Goal: Task Accomplishment & Management: Use online tool/utility

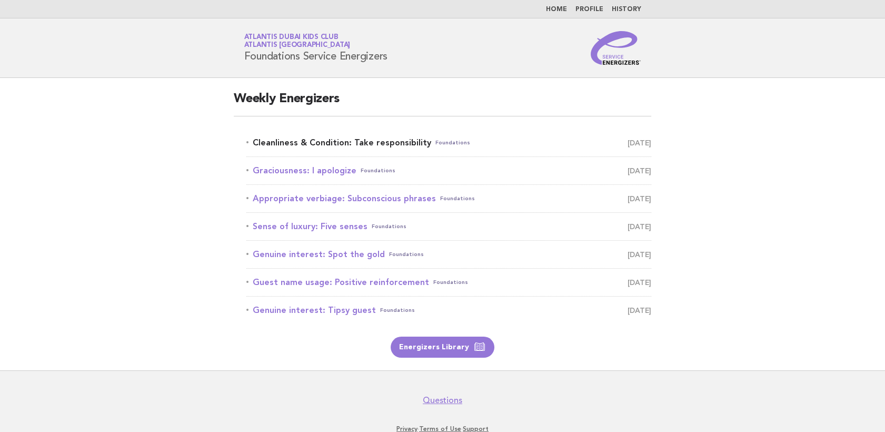
click at [371, 136] on link "Cleanliness & Condition: Take responsibility Foundations September 8" at bounding box center [448, 142] width 405 height 15
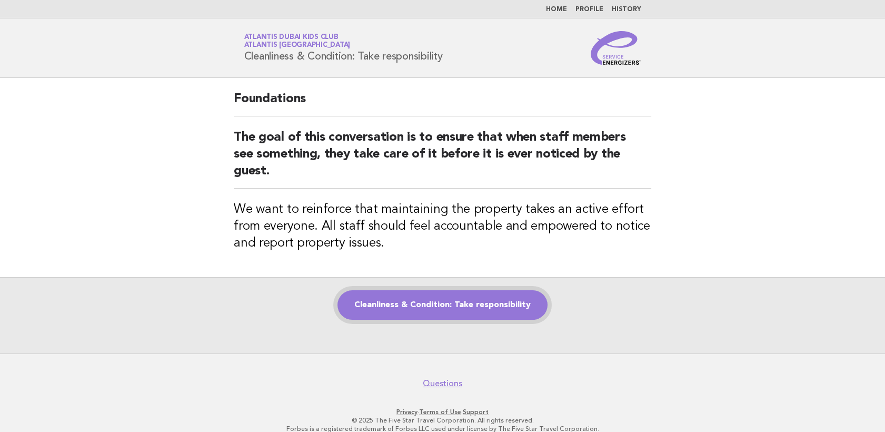
click at [451, 304] on link "Cleanliness & Condition: Take responsibility" at bounding box center [442, 304] width 210 height 29
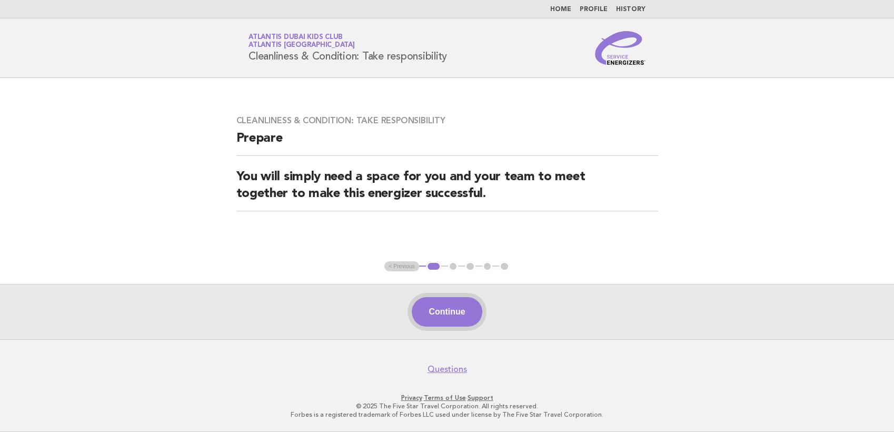
click at [442, 316] on button "Continue" at bounding box center [447, 311] width 70 height 29
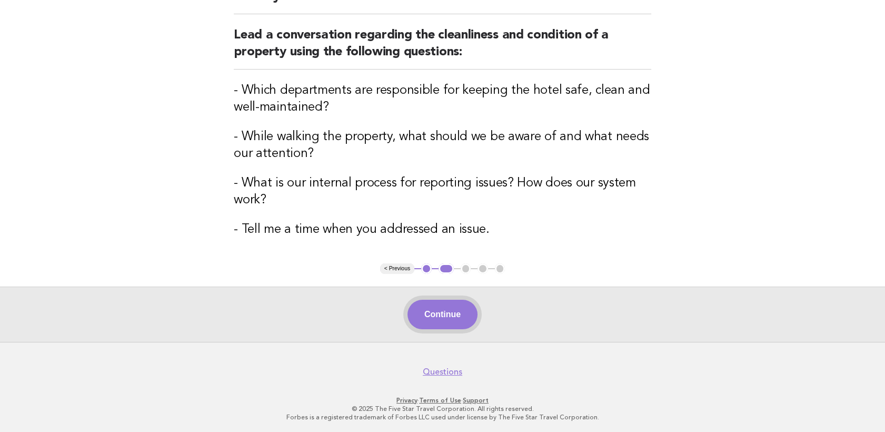
click at [452, 311] on button "Continue" at bounding box center [442, 314] width 70 height 29
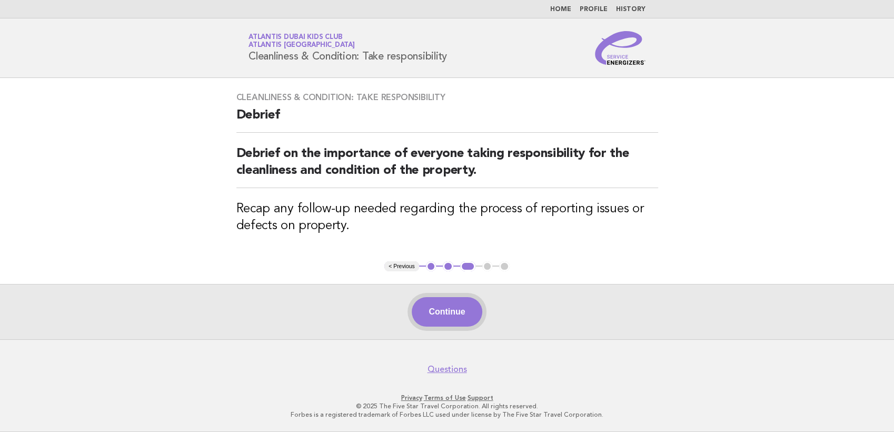
click at [439, 302] on button "Continue" at bounding box center [447, 311] width 70 height 29
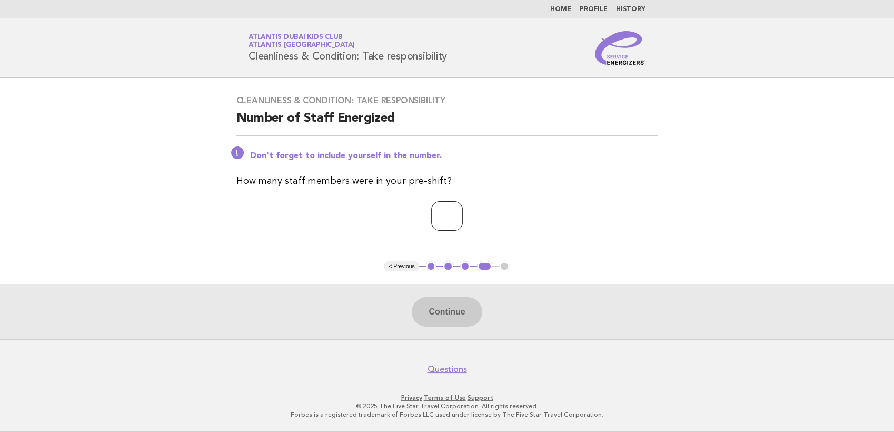
click at [432, 220] on input "number" at bounding box center [447, 215] width 32 height 29
type input "**"
click at [459, 315] on button "Continue" at bounding box center [447, 311] width 70 height 29
